Goal: Navigation & Orientation: Understand site structure

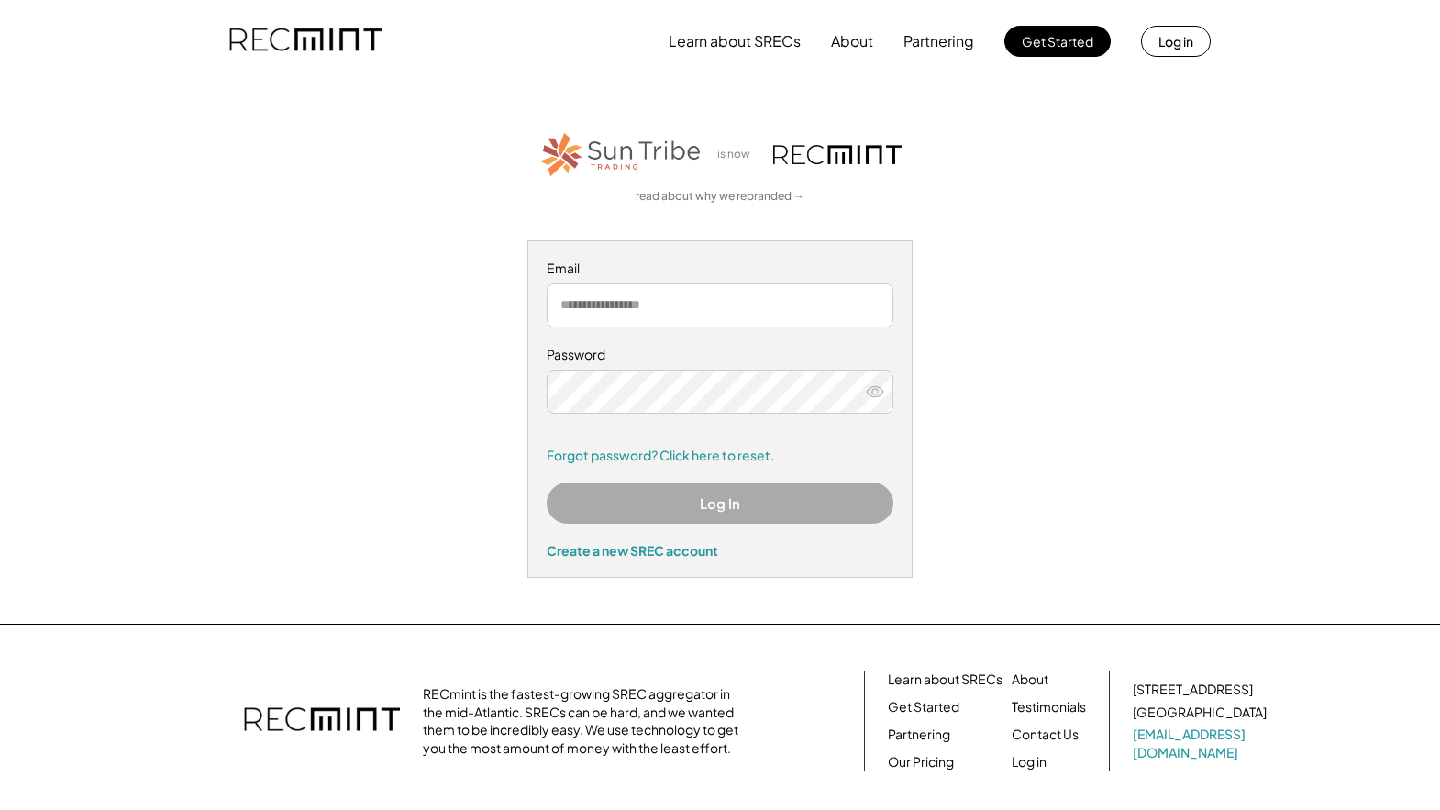
scroll to position [116, 0]
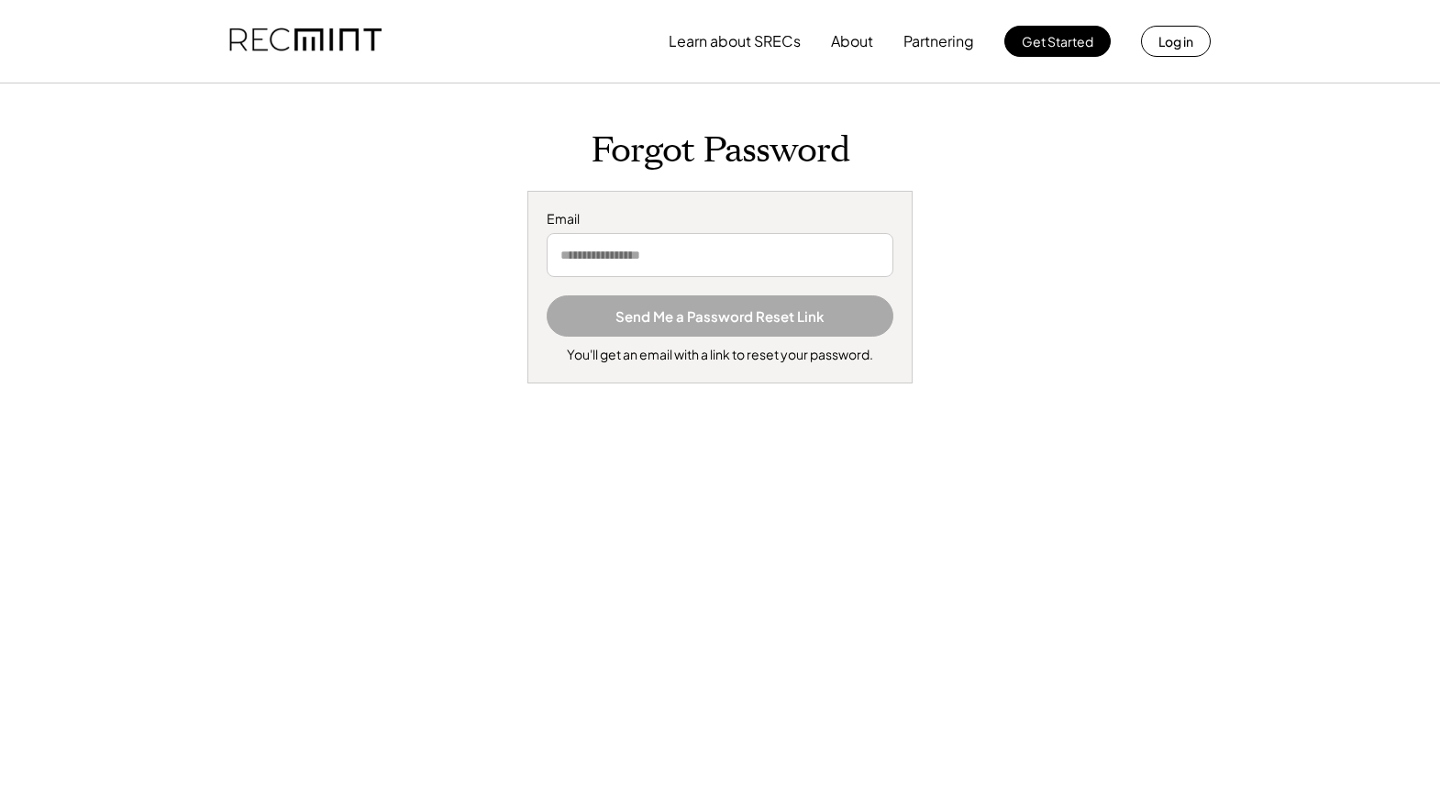
scroll to position [309, 0]
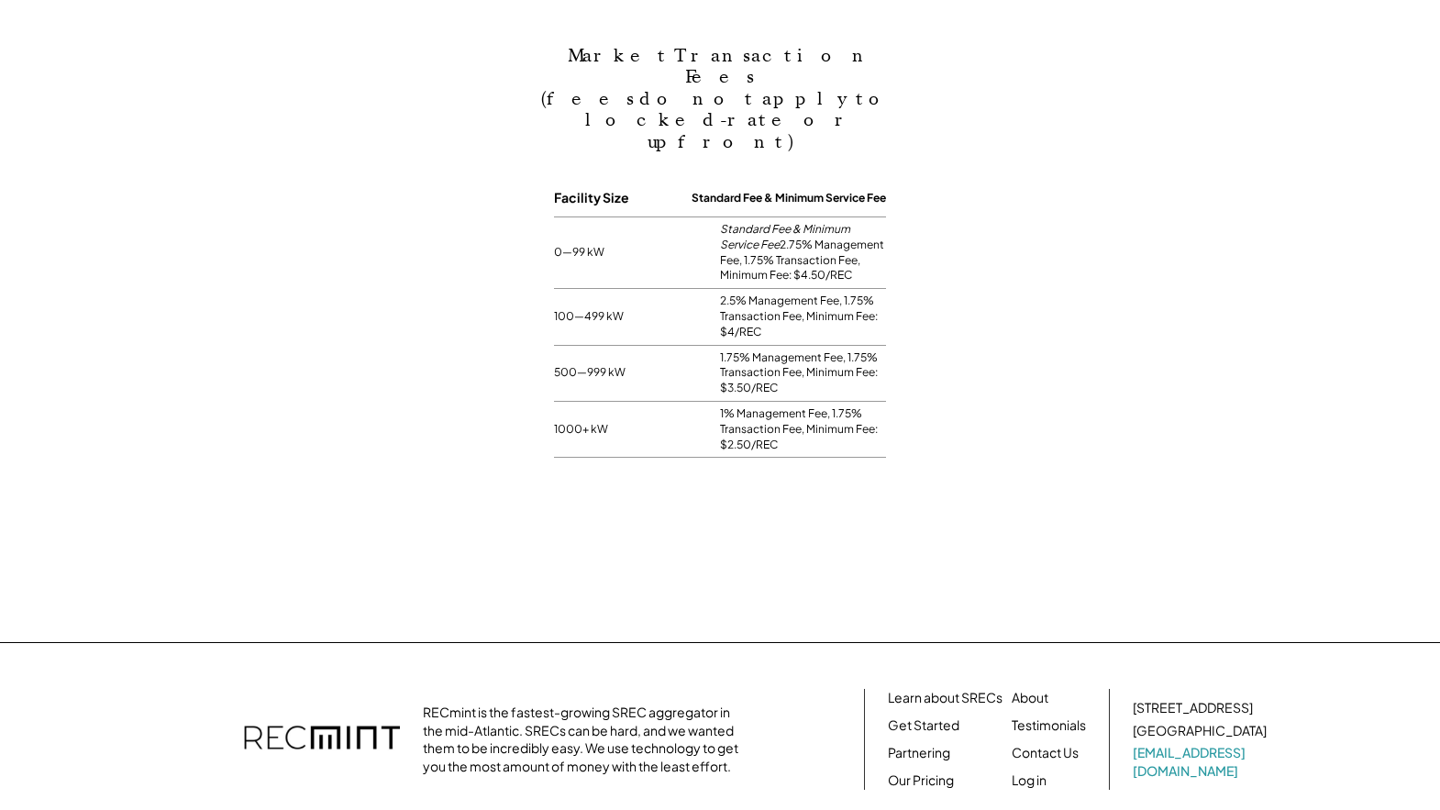
scroll to position [1613, 0]
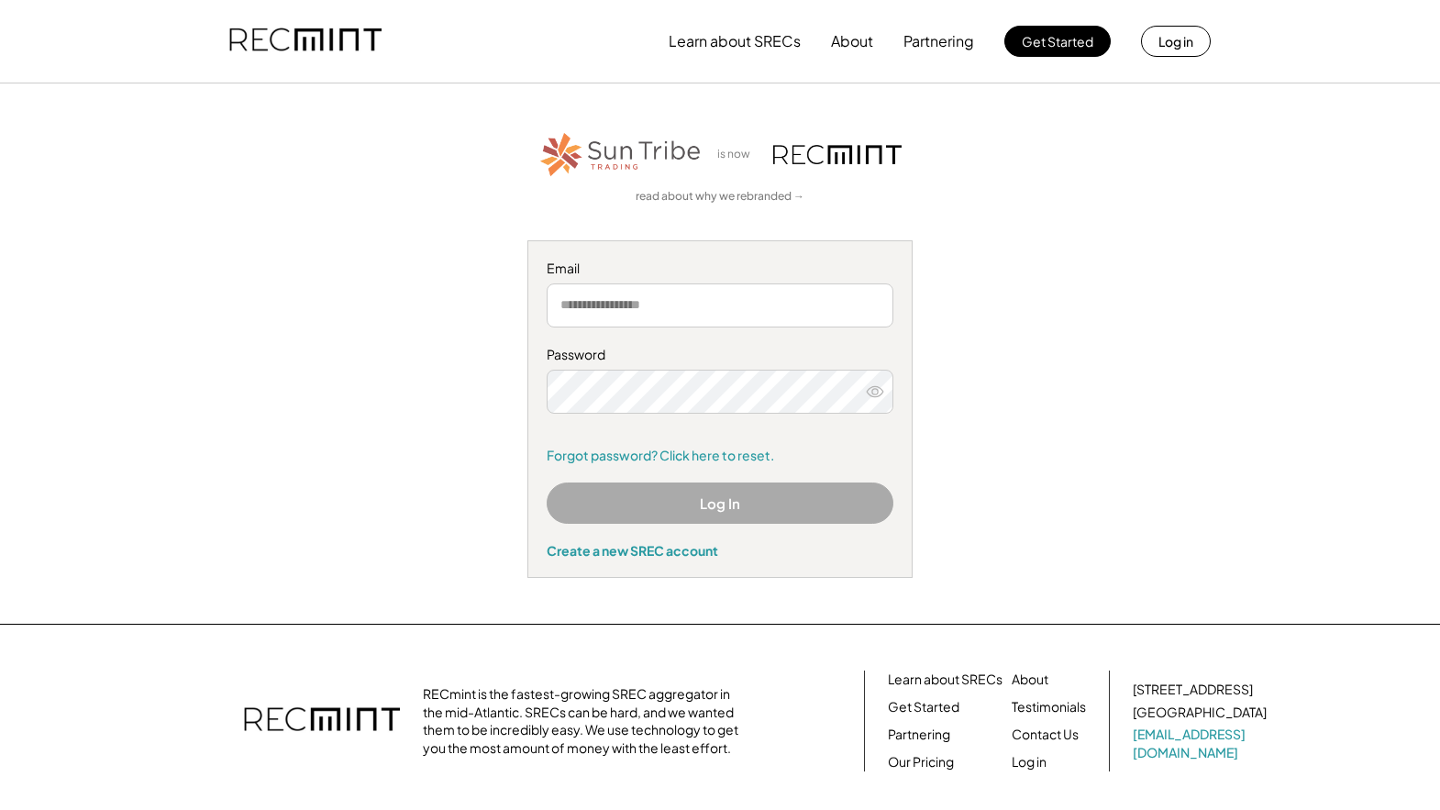
scroll to position [116, 0]
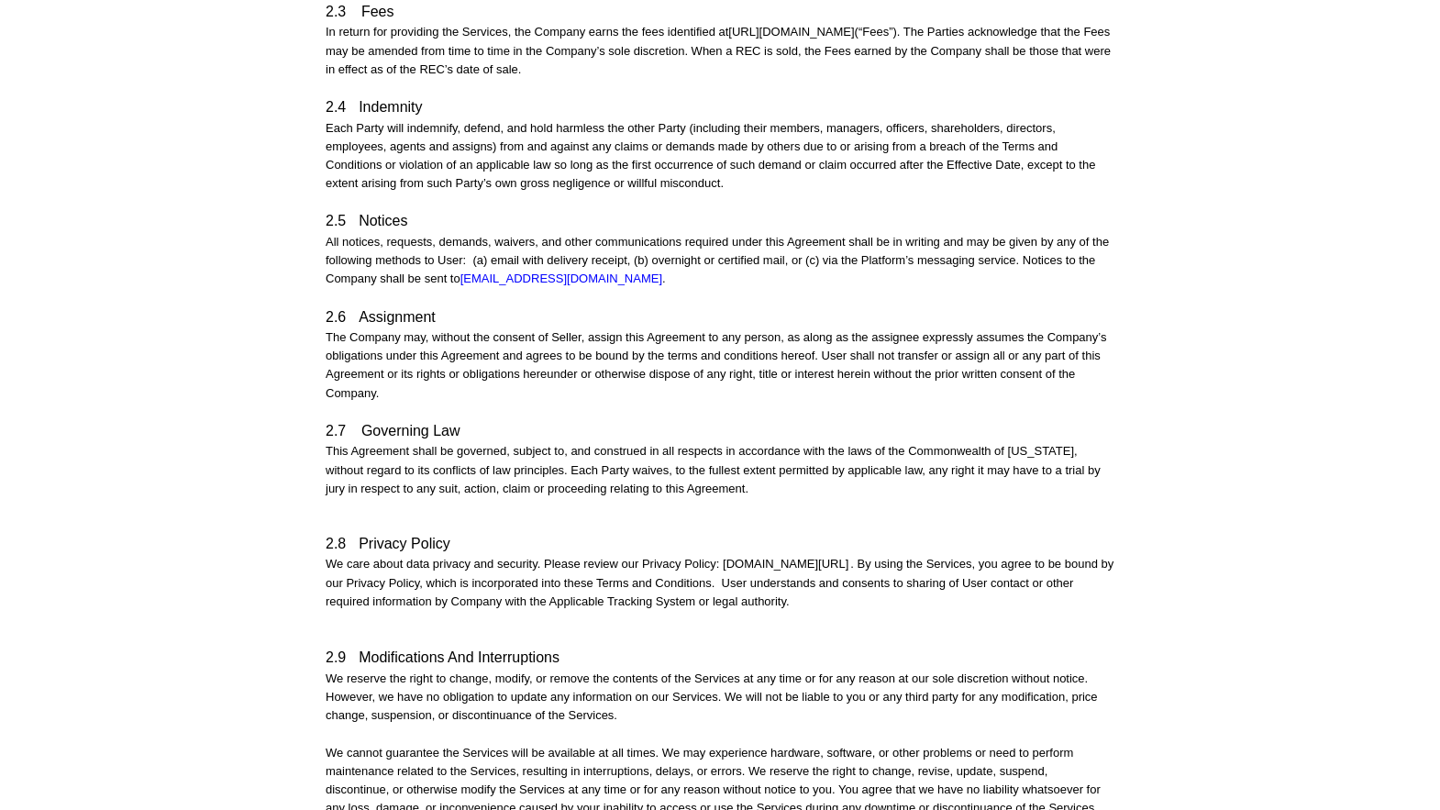
scroll to position [3086, 0]
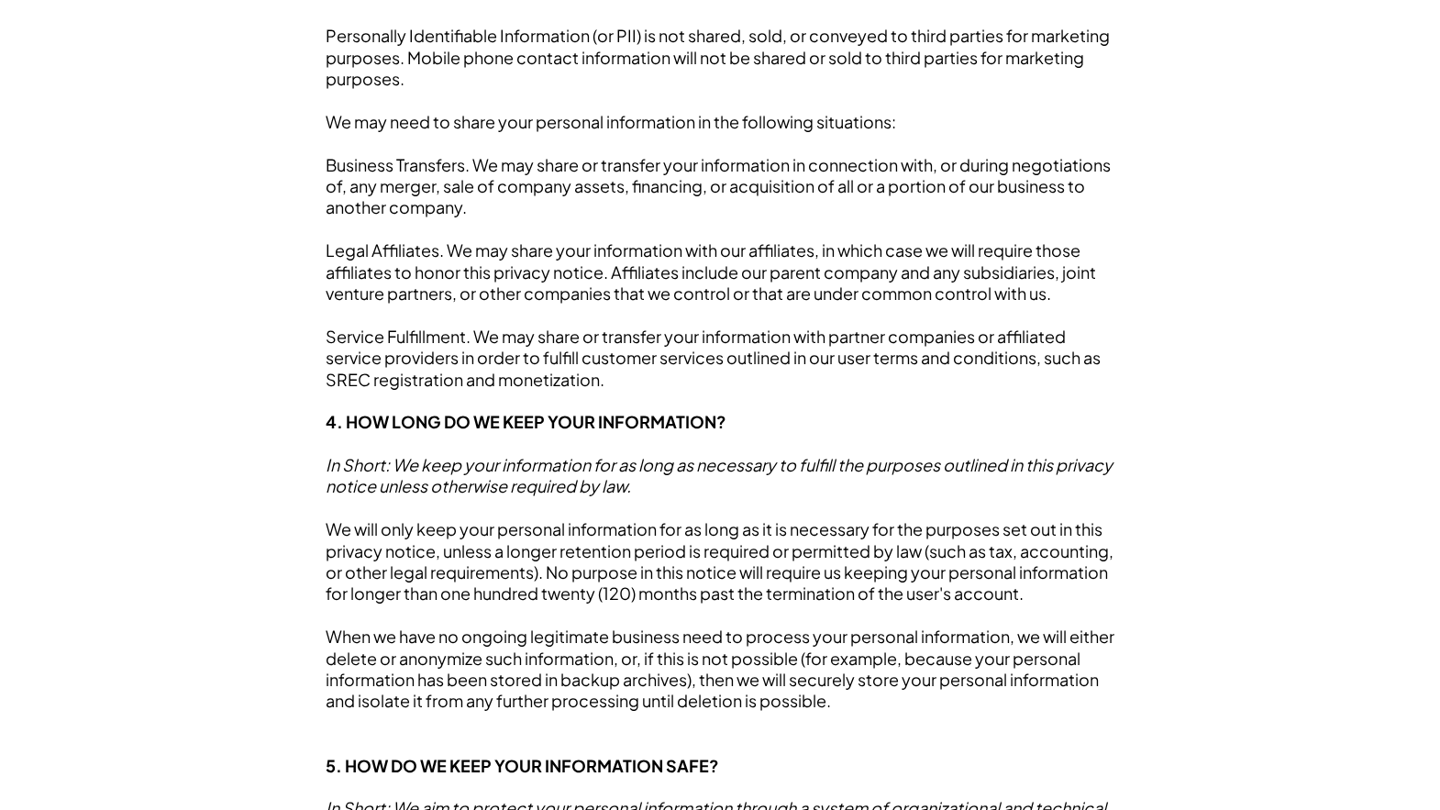
scroll to position [3086, 0]
